Goal: Task Accomplishment & Management: Use online tool/utility

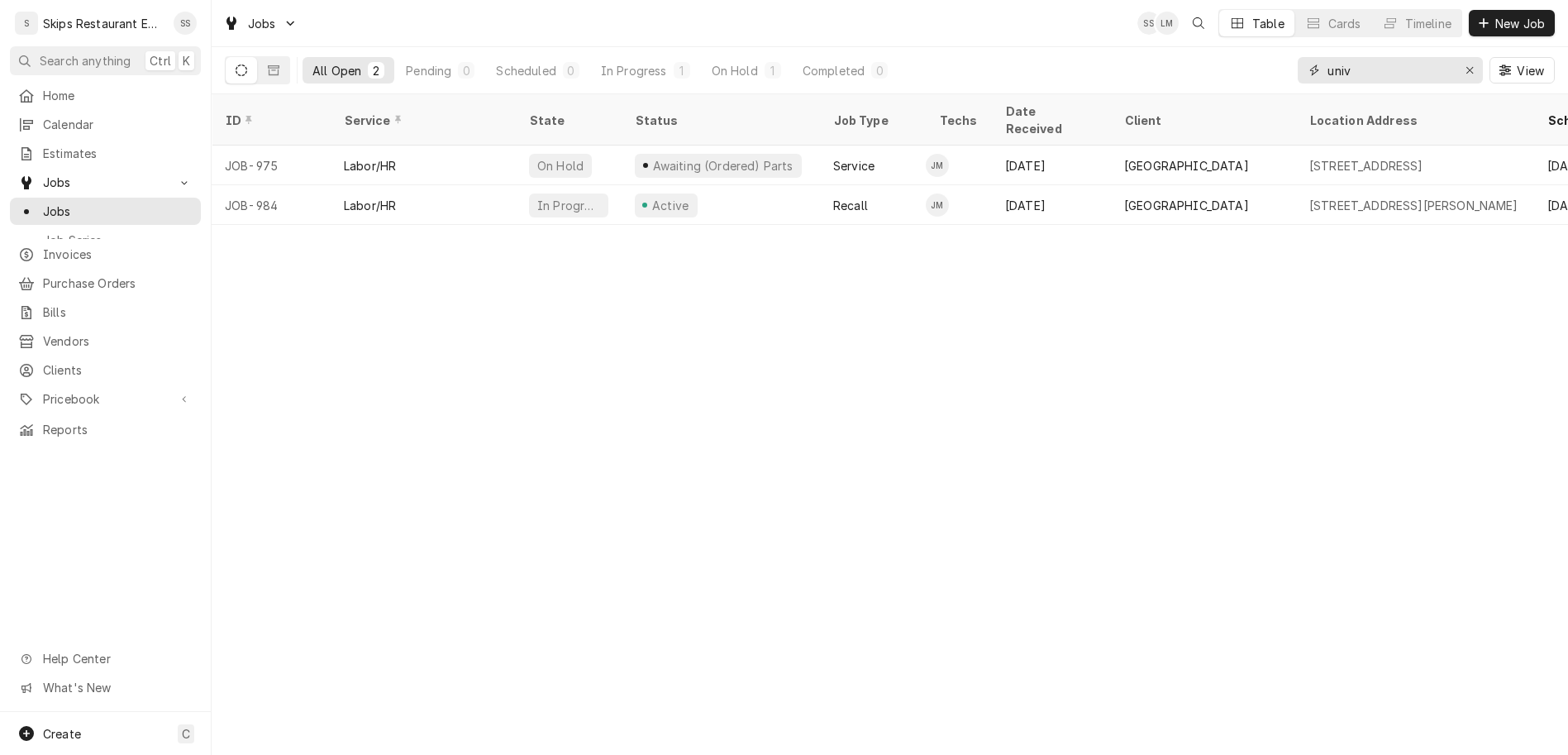
drag, startPoint x: 1418, startPoint y: 49, endPoint x: 1297, endPoint y: 58, distance: 121.3
click at [1328, 58] on input "univ" at bounding box center [1390, 70] width 124 height 26
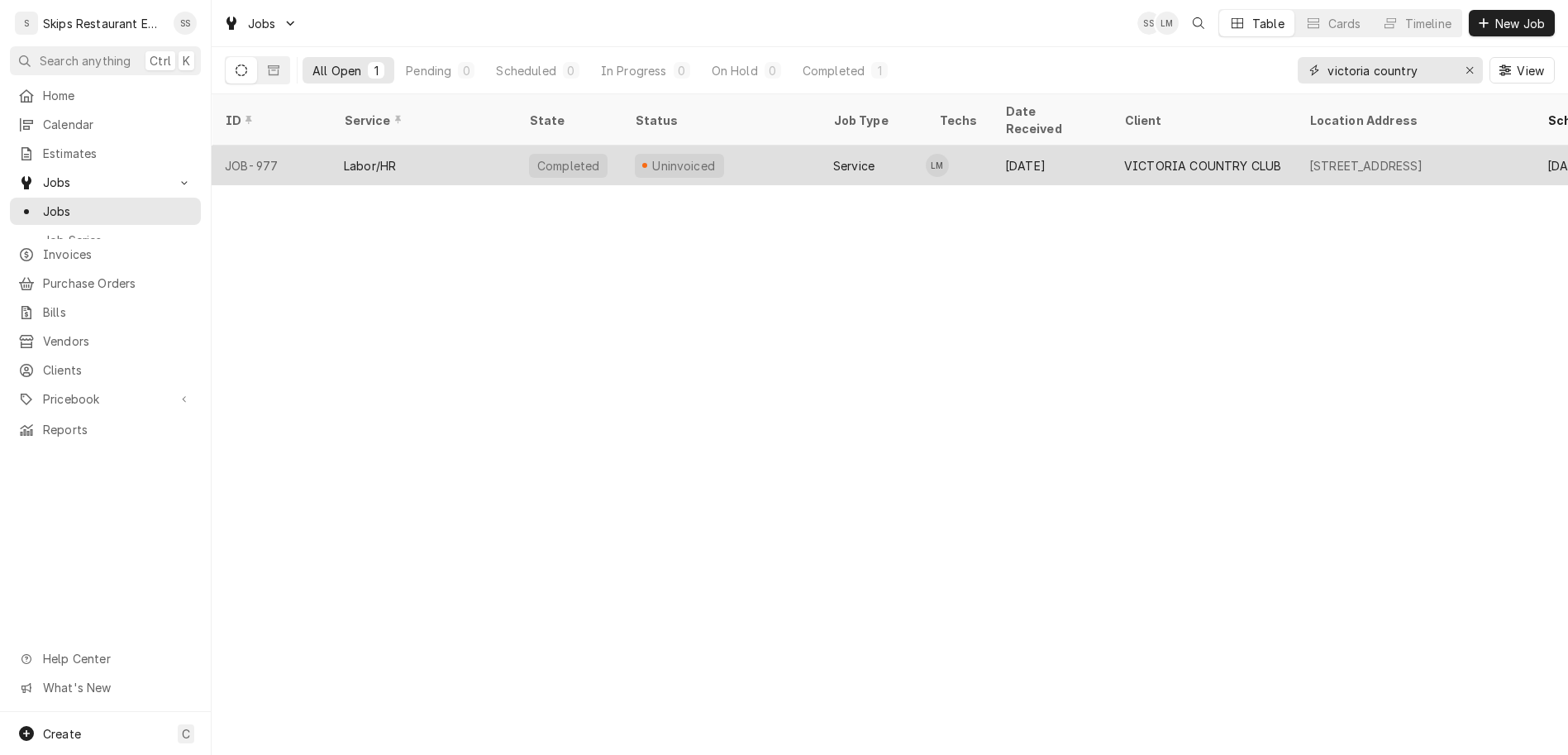
type input "victoria country"
click at [650, 157] on div "Uninvoiced" at bounding box center [683, 166] width 67 height 17
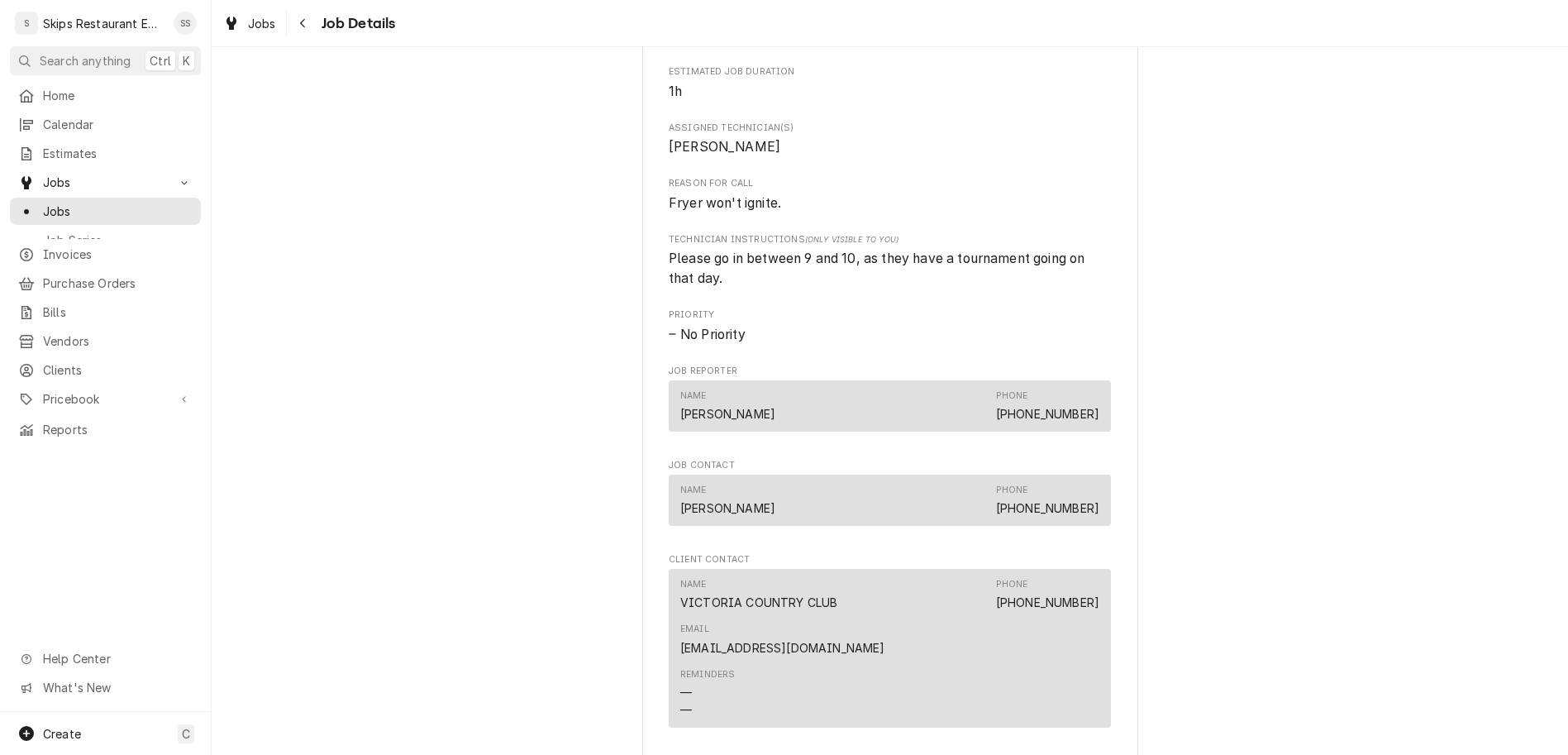
scroll to position [838, 0]
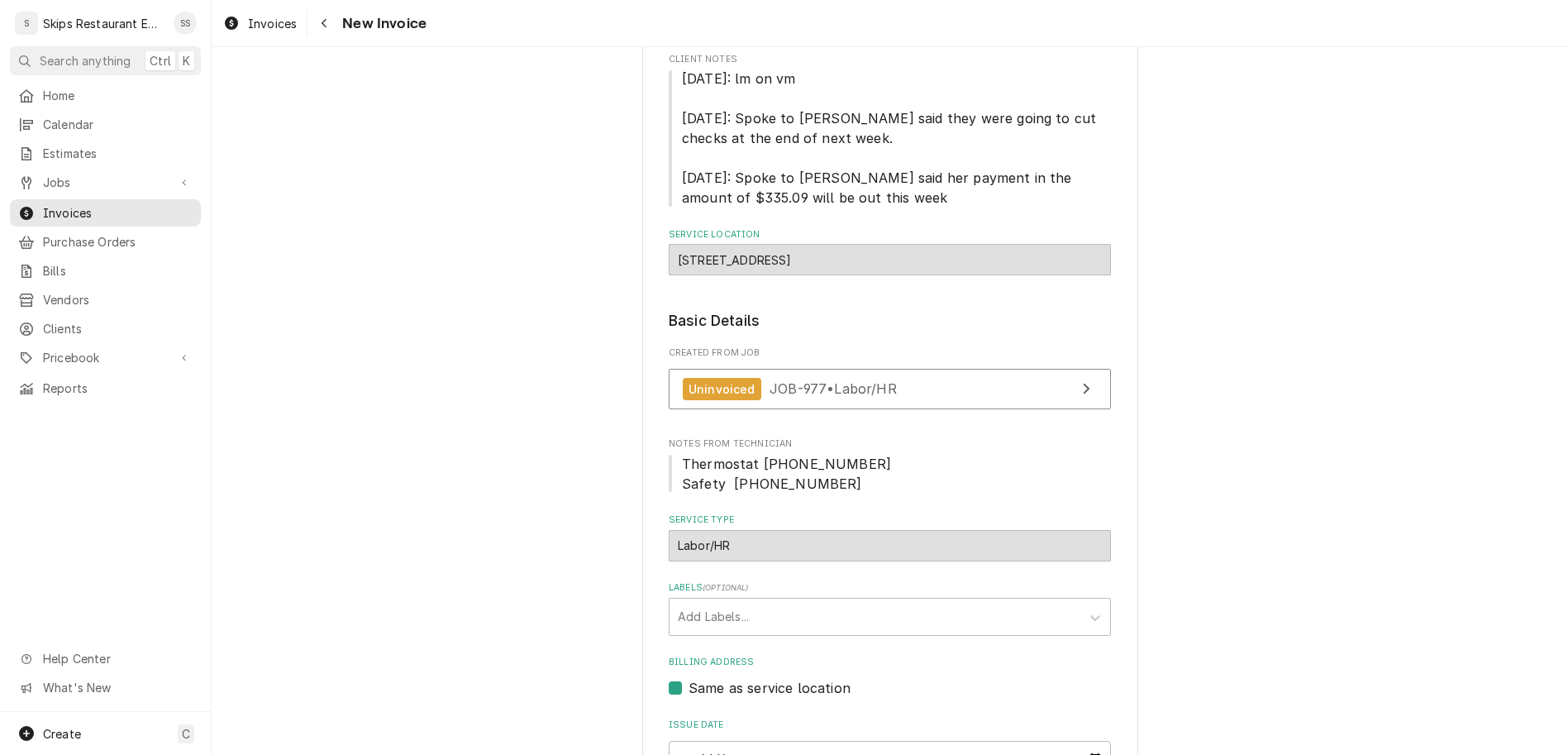
scroll to position [194, 0]
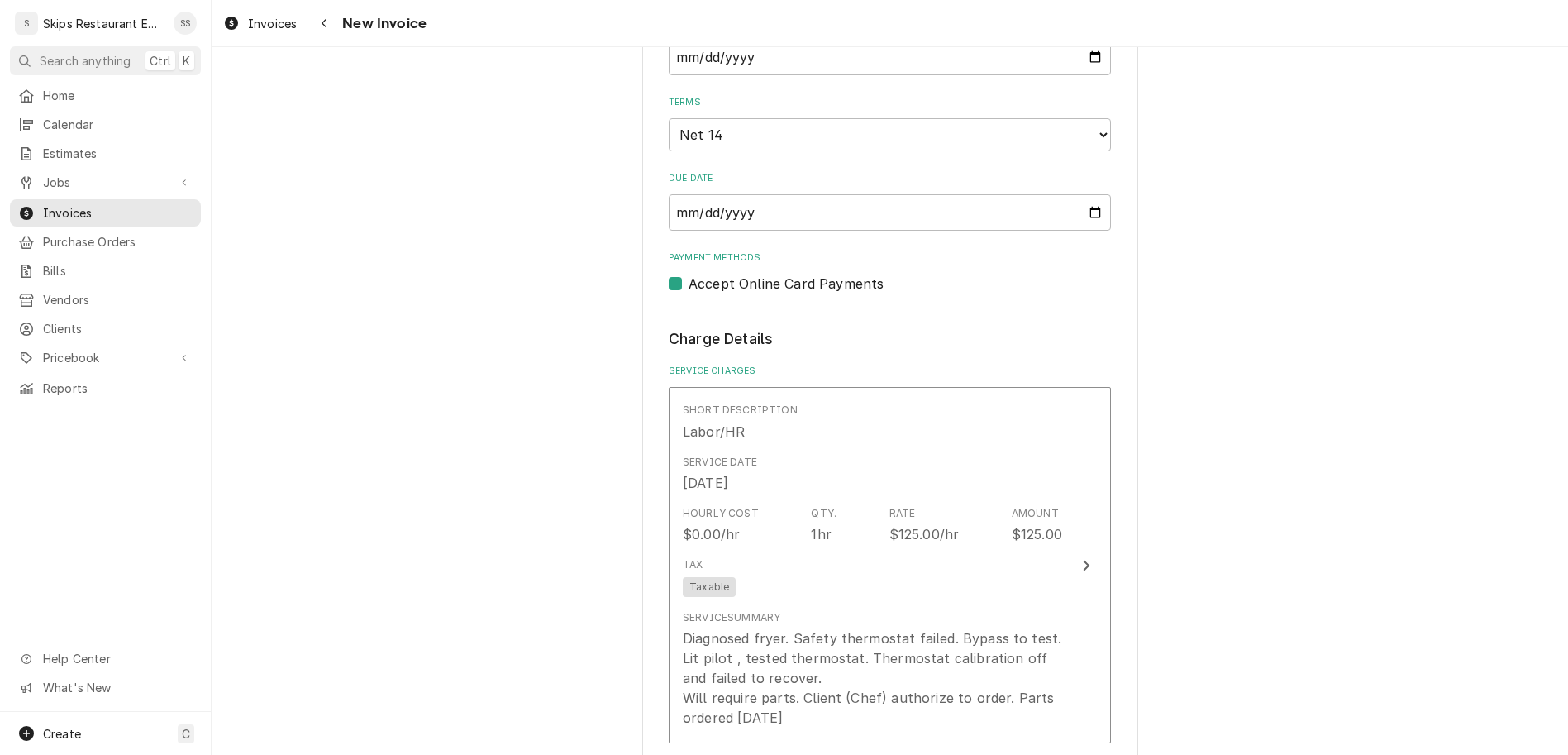
scroll to position [1033, 0]
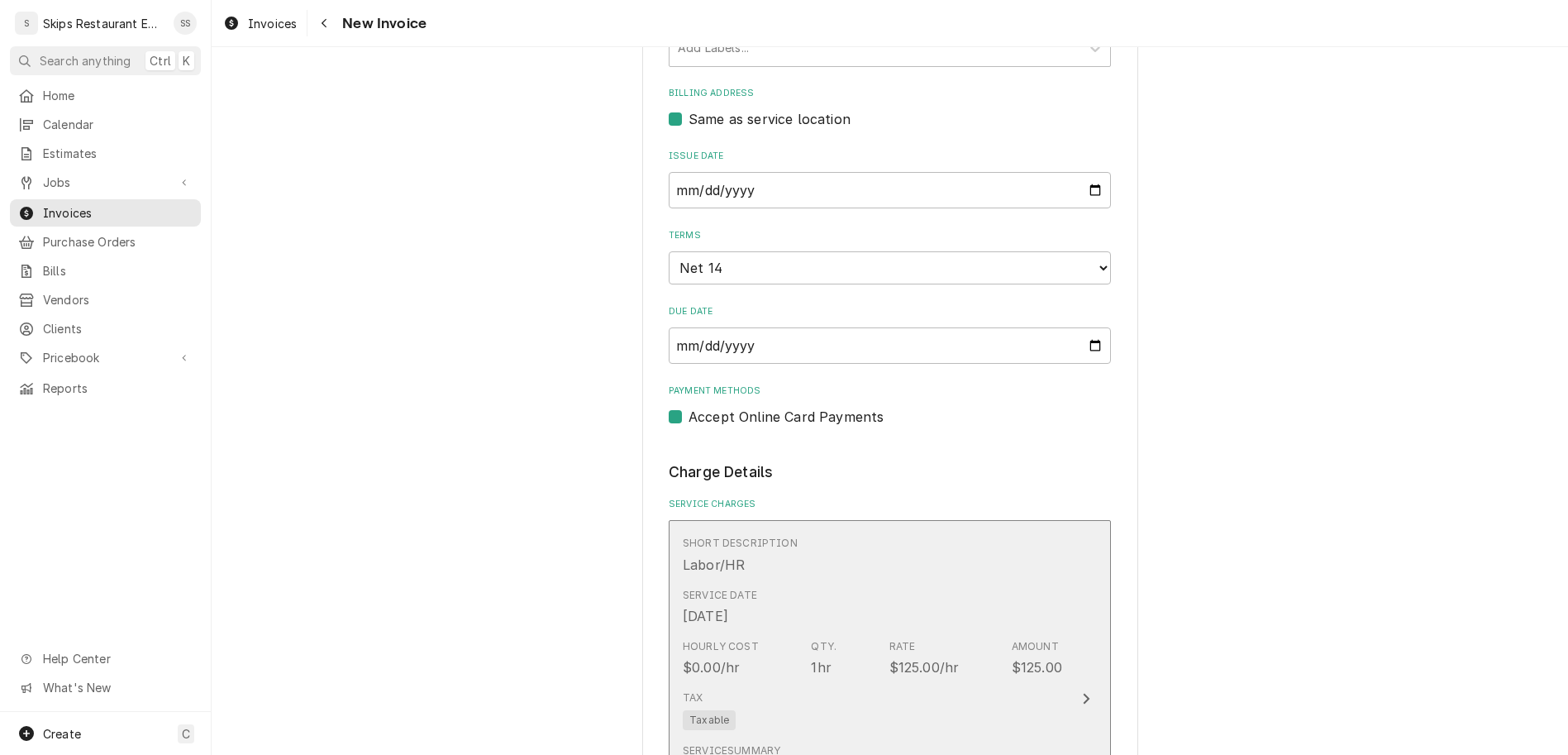
scroll to position [1340, 0]
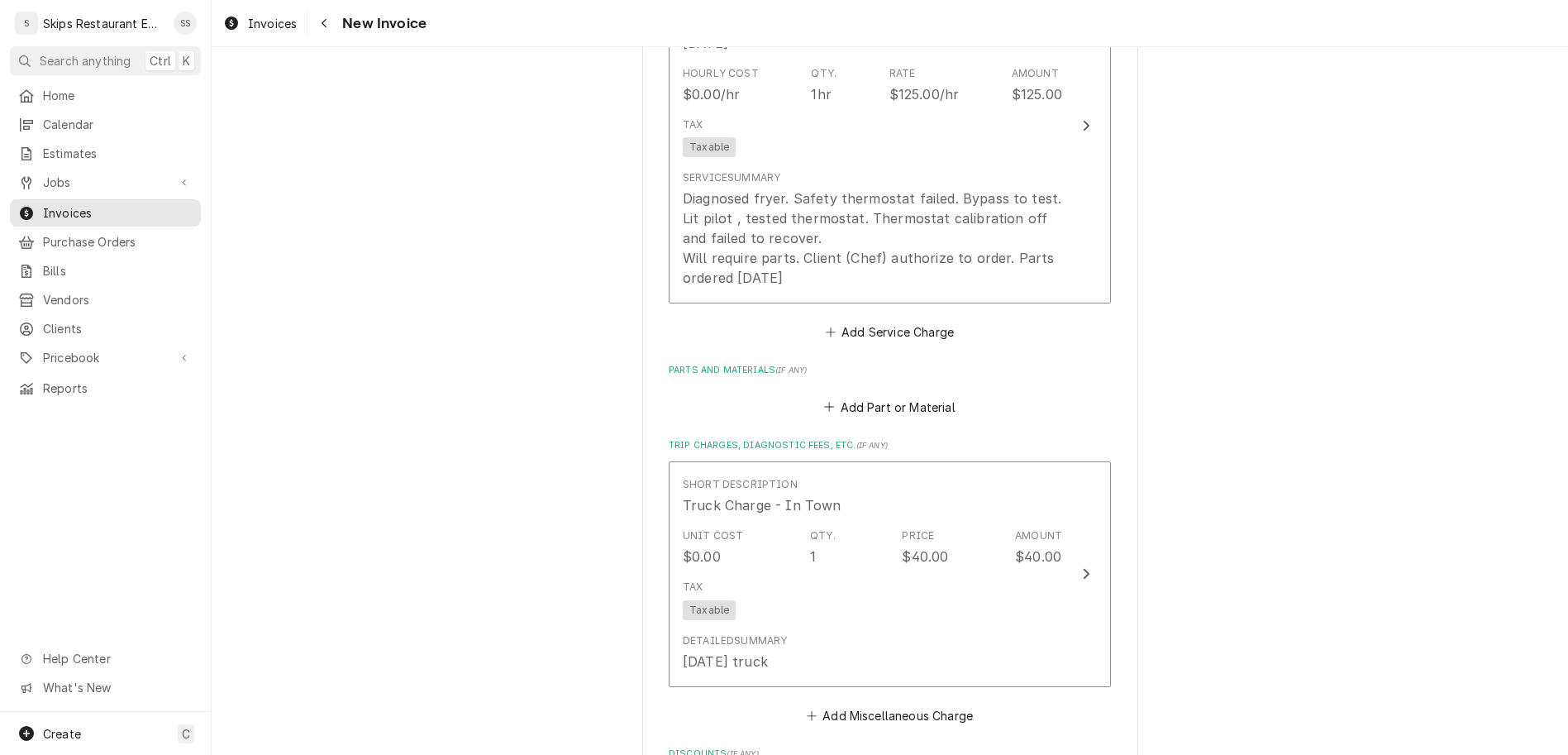
type textarea "x"
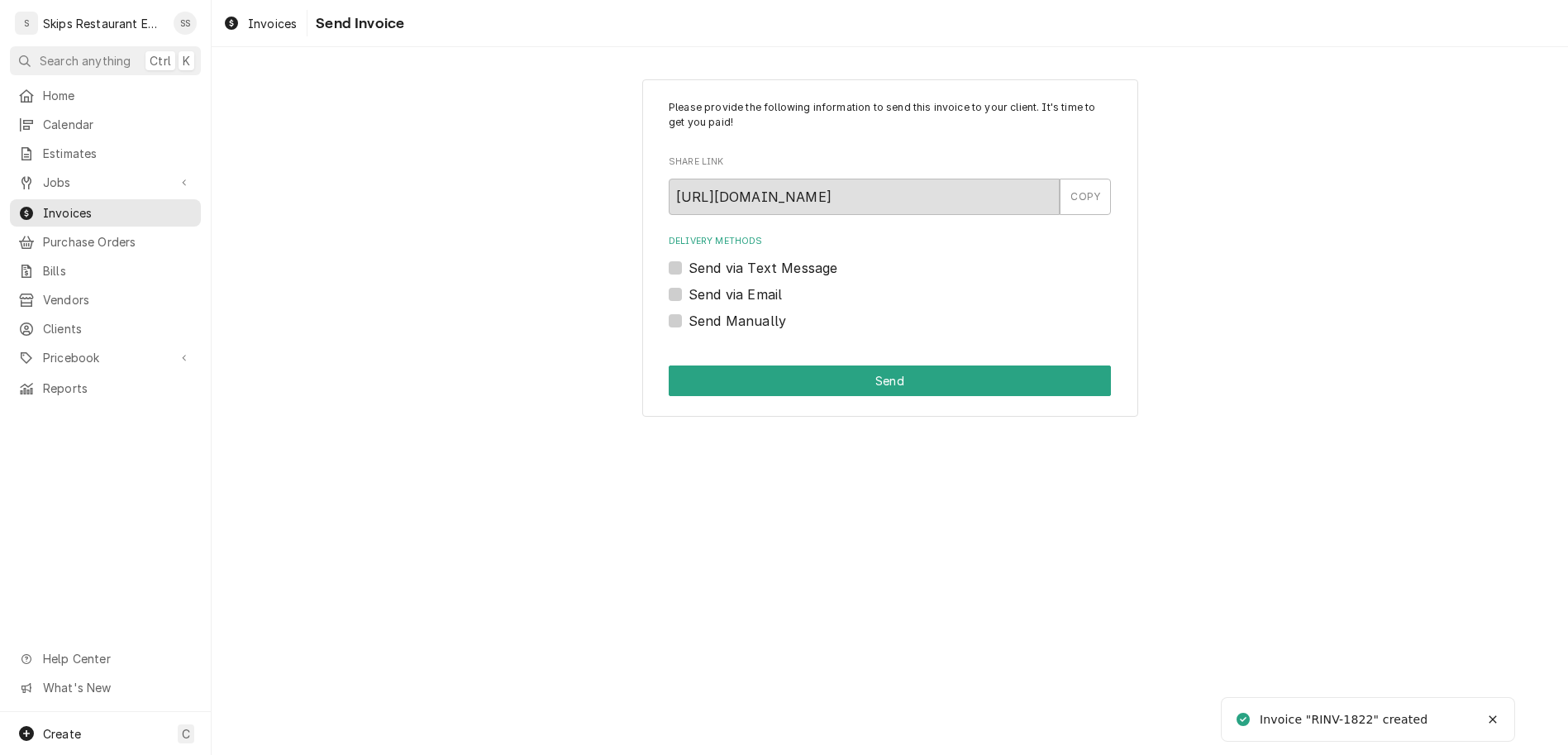
click at [703, 311] on label "Send Manually" at bounding box center [737, 321] width 98 height 19
click at [703, 311] on input "Send Manually" at bounding box center [909, 330] width 442 height 37
checkbox input "true"
click at [820, 365] on button "Send" at bounding box center [890, 381] width 442 height 31
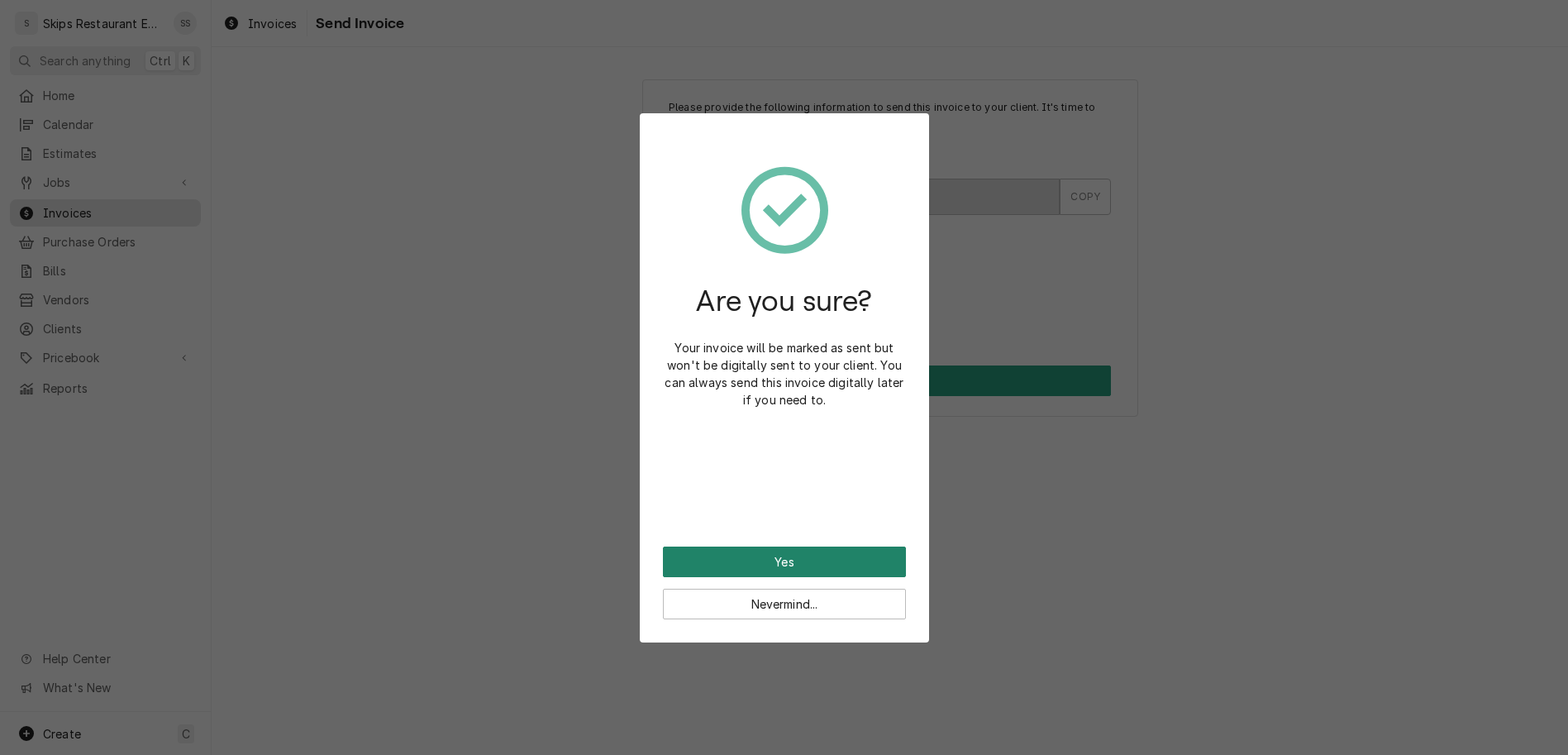
click at [775, 547] on button "Yes" at bounding box center [784, 562] width 243 height 31
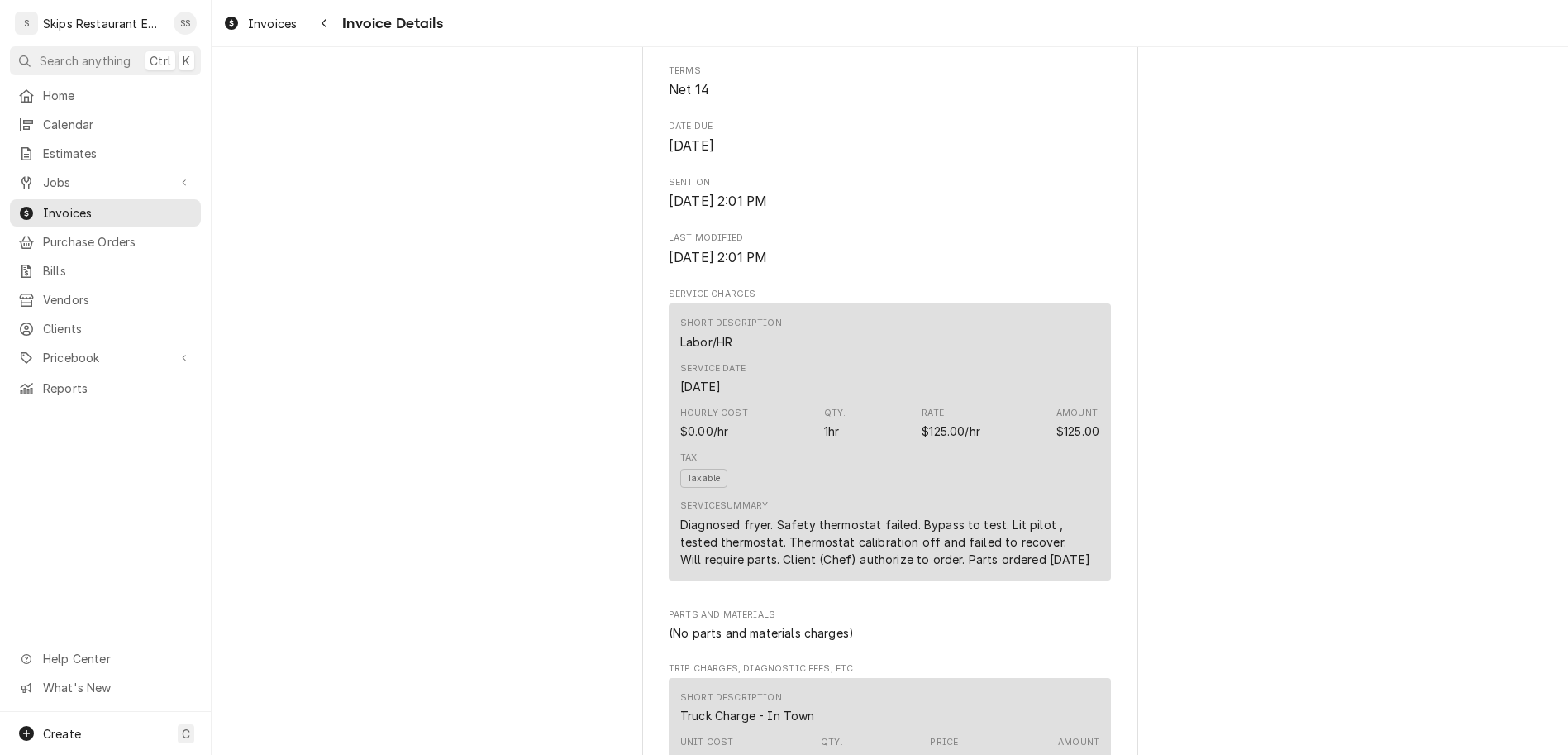
scroll to position [902, 0]
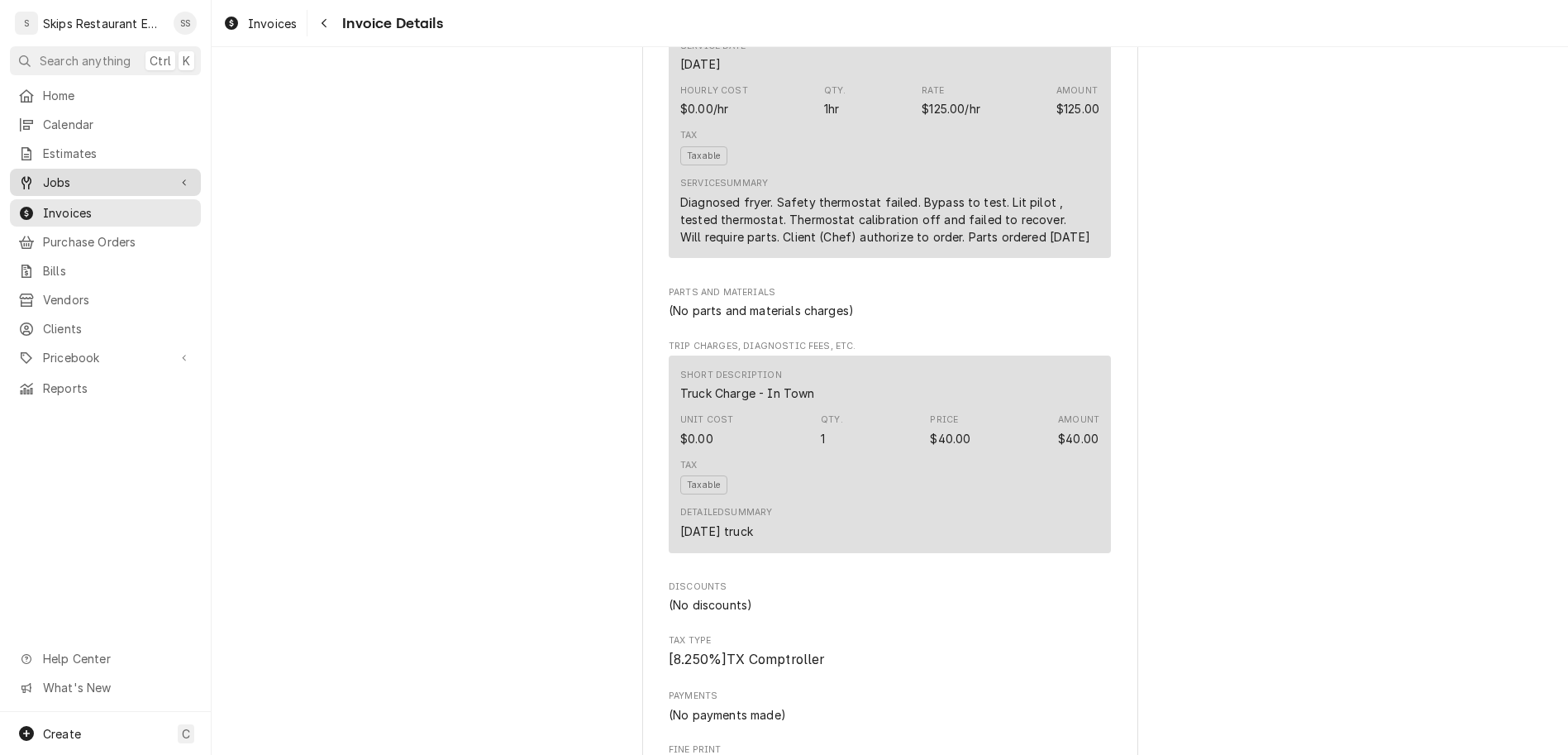
click at [43, 173] on span "Jobs" at bounding box center [105, 182] width 125 height 17
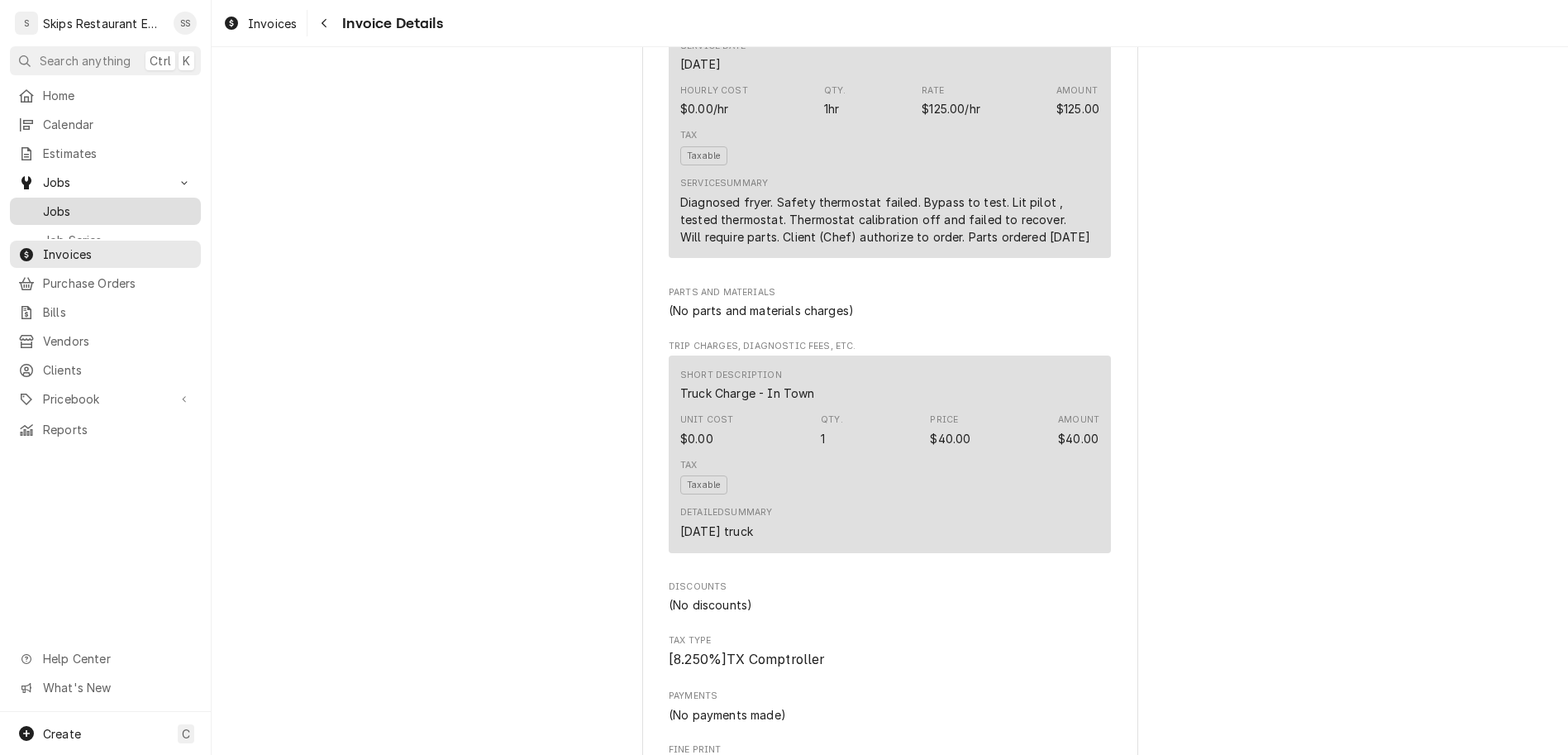
click at [43, 203] on span "Jobs" at bounding box center [117, 211] width 149 height 17
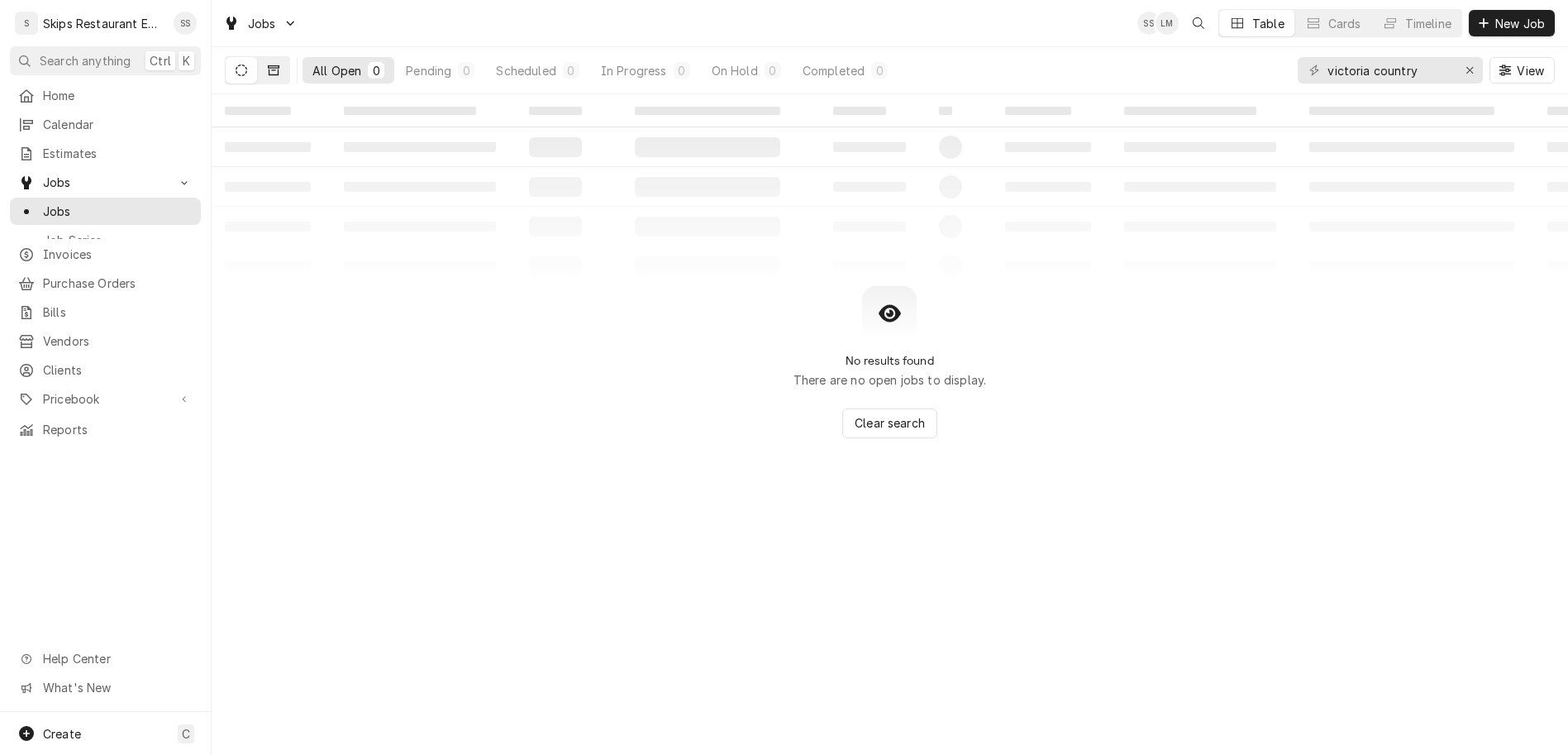
click at [267, 65] on icon "Dynamic Content Wrapper" at bounding box center [273, 71] width 12 height 12
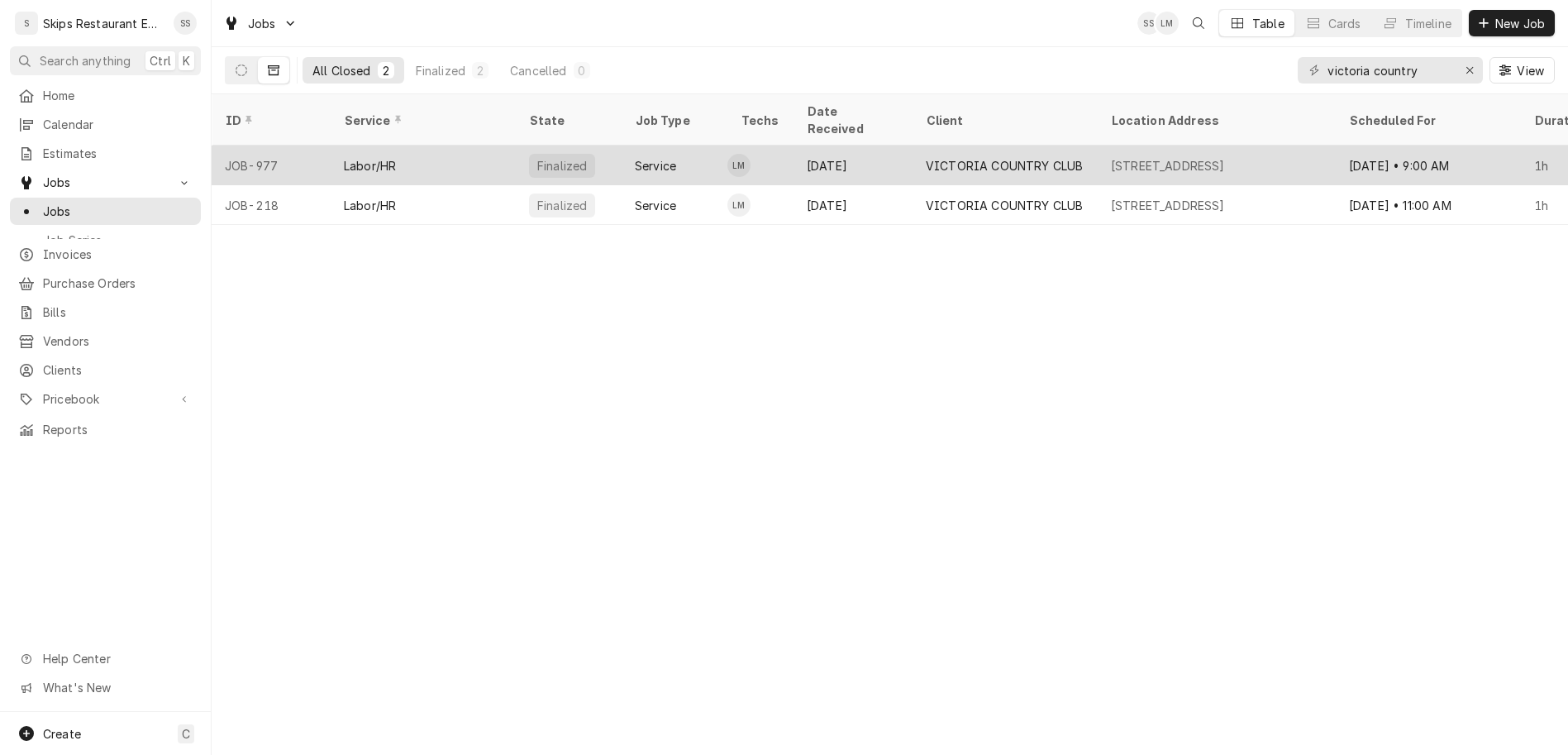
click at [794, 145] on div "Oct 10" at bounding box center [853, 165] width 119 height 40
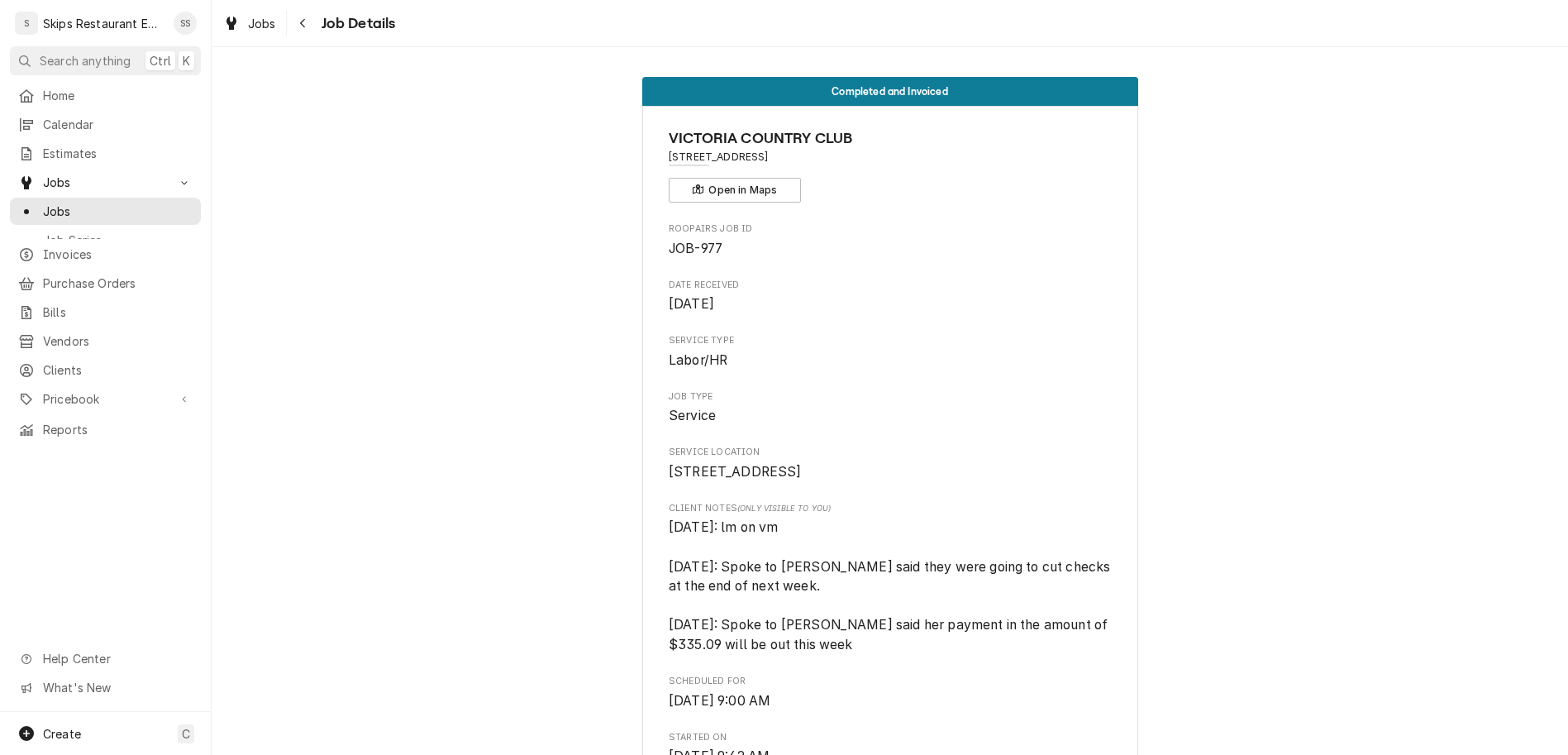
scroll to position [735, 0]
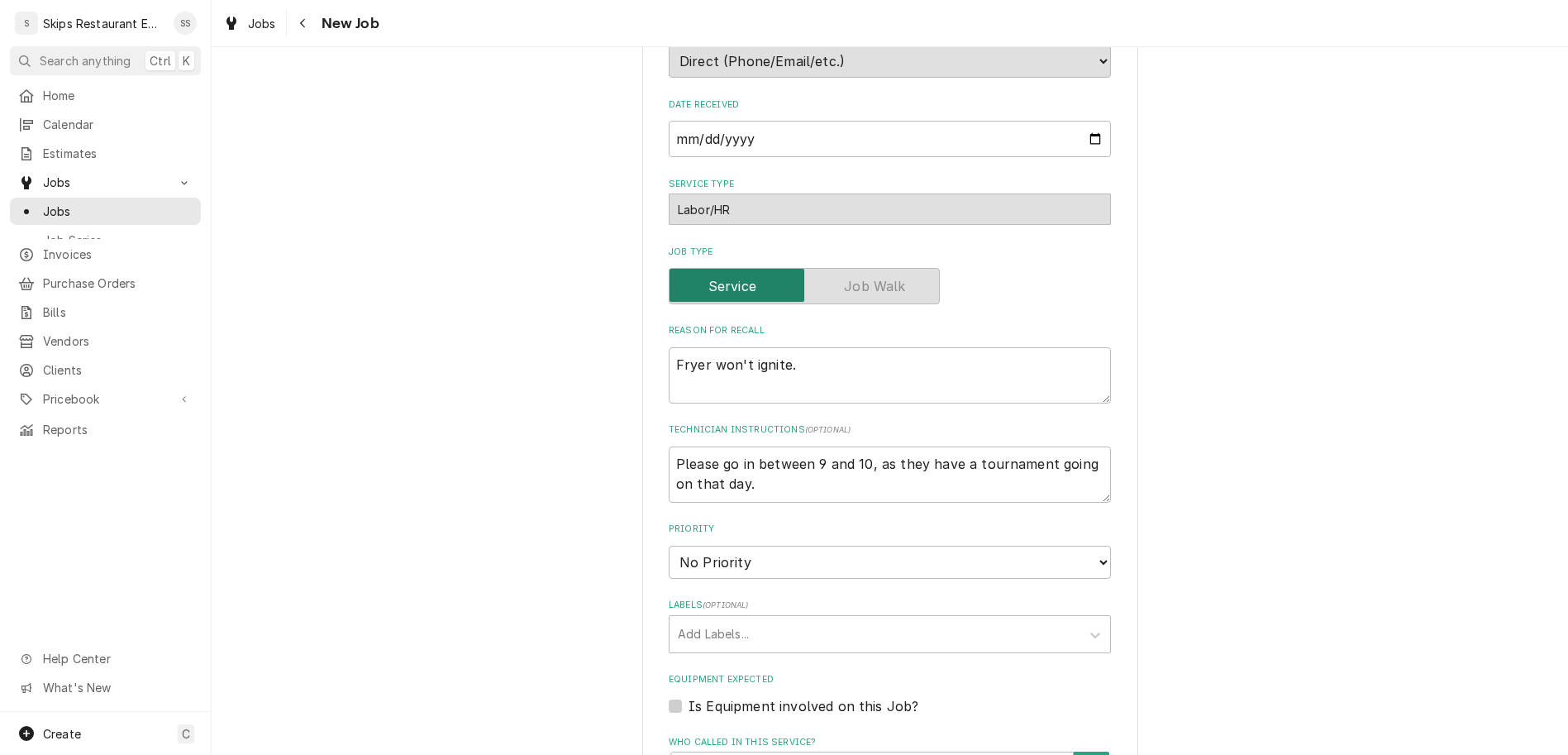
scroll to position [662, 0]
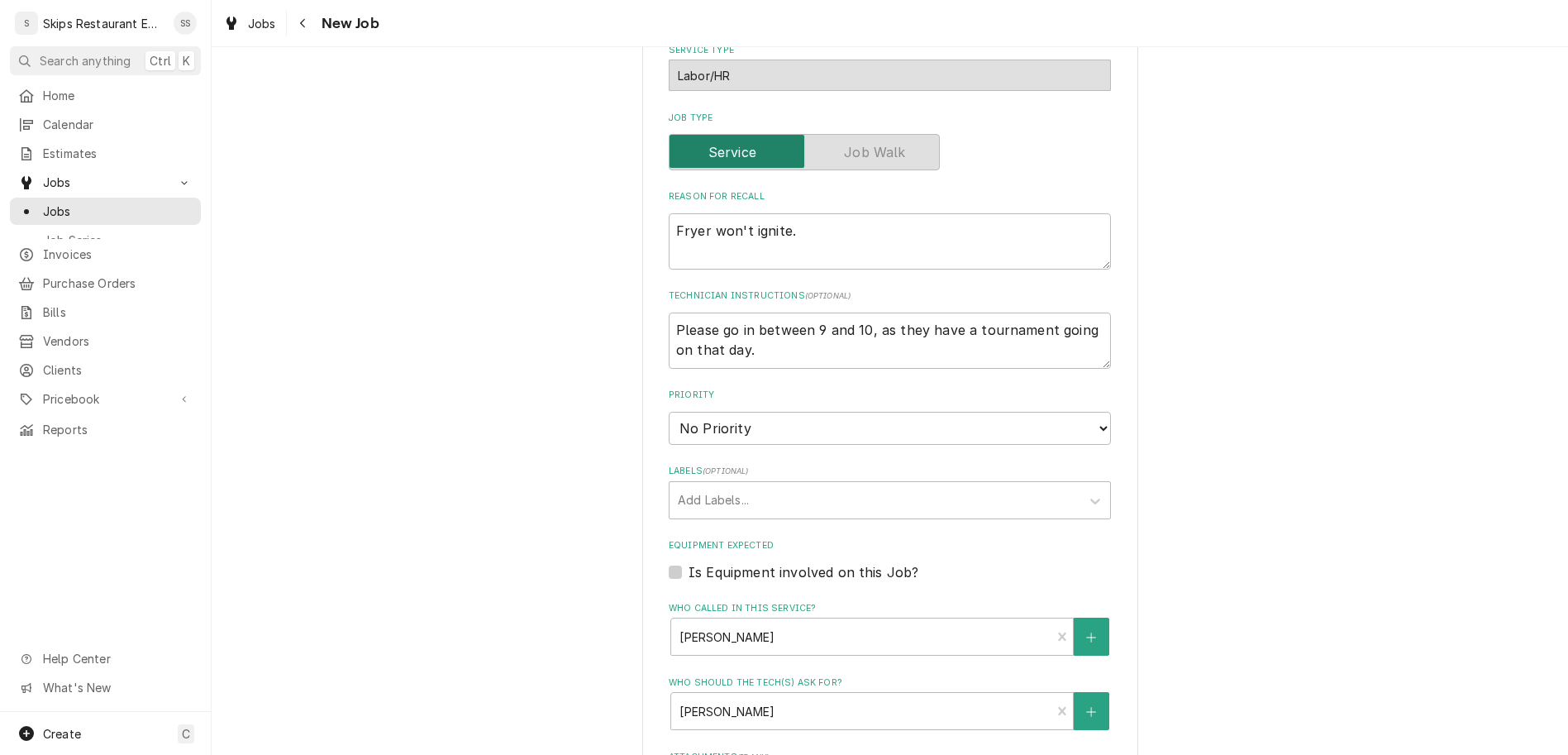
type textarea "x"
